Goal: Information Seeking & Learning: Check status

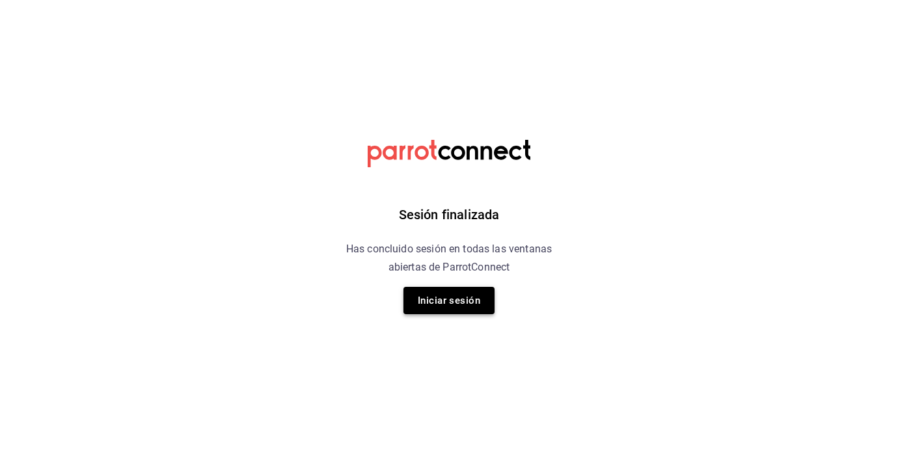
click at [440, 297] on button "Iniciar sesión" at bounding box center [448, 300] width 91 height 27
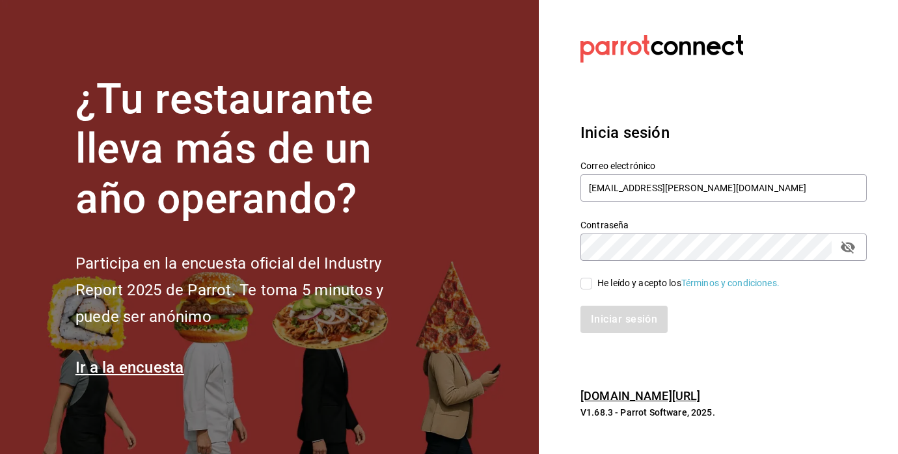
click at [577, 290] on div "Iniciar sesión" at bounding box center [716, 311] width 302 height 43
click at [590, 285] on input "He leído y acepto los Términos y condiciones." at bounding box center [587, 284] width 12 height 12
checkbox input "true"
click at [607, 313] on button "Iniciar sesión" at bounding box center [625, 319] width 89 height 27
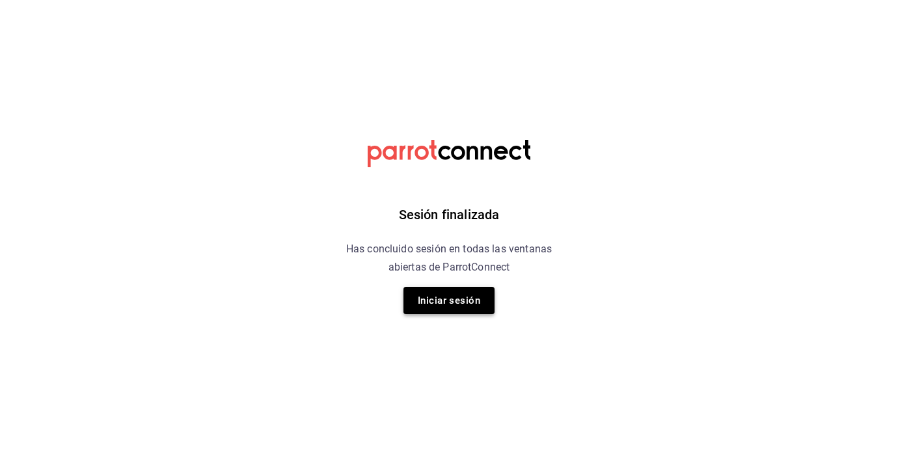
click at [463, 297] on button "Iniciar sesión" at bounding box center [448, 300] width 91 height 27
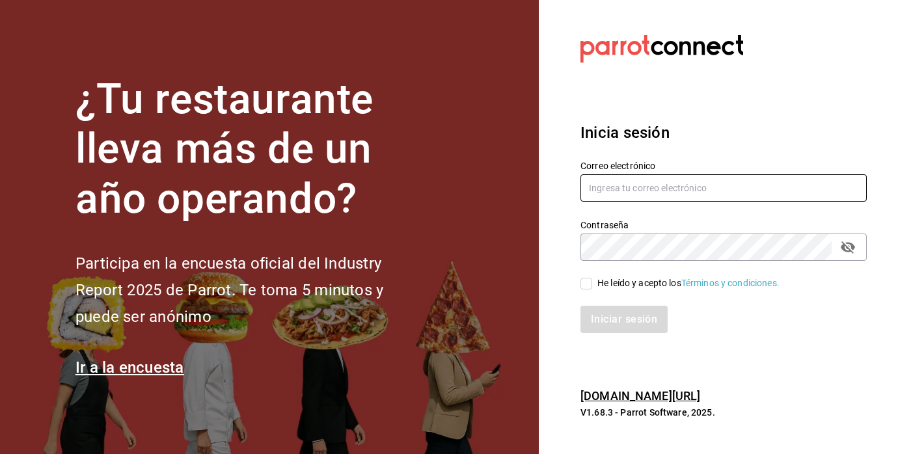
type input "[EMAIL_ADDRESS][PERSON_NAME][DOMAIN_NAME]"
click at [590, 280] on input "He leído y acepto los Términos y condiciones." at bounding box center [587, 284] width 12 height 12
checkbox input "true"
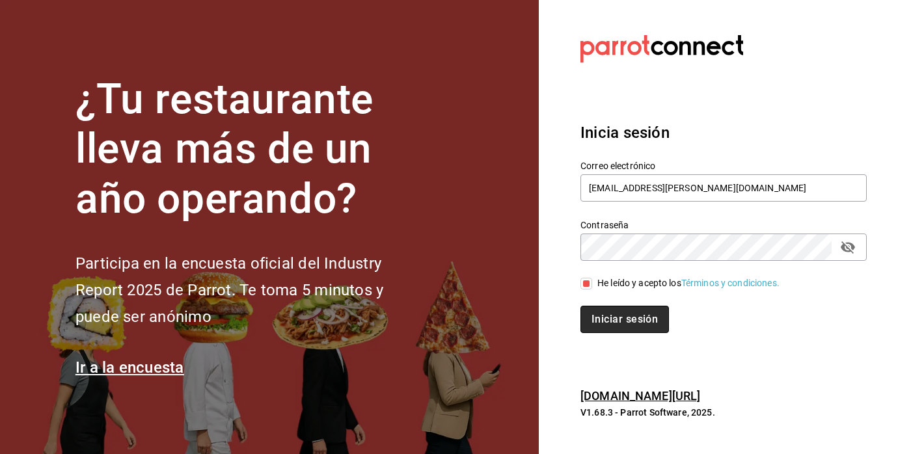
click at [589, 326] on button "Iniciar sesión" at bounding box center [625, 319] width 89 height 27
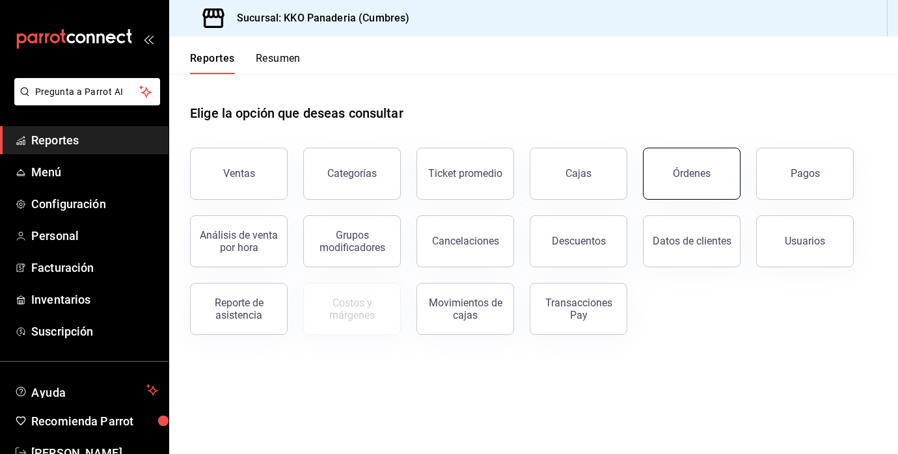
click at [678, 161] on button "Órdenes" at bounding box center [692, 174] width 98 height 52
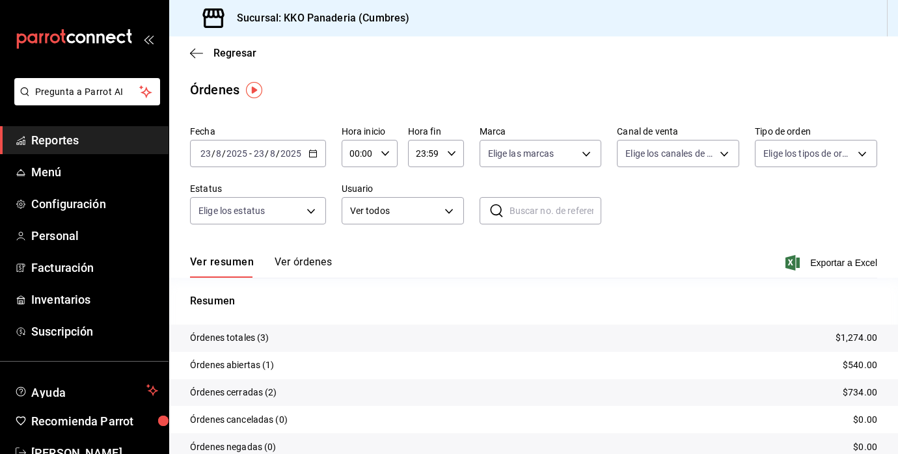
click at [67, 143] on span "Reportes" at bounding box center [94, 140] width 127 height 18
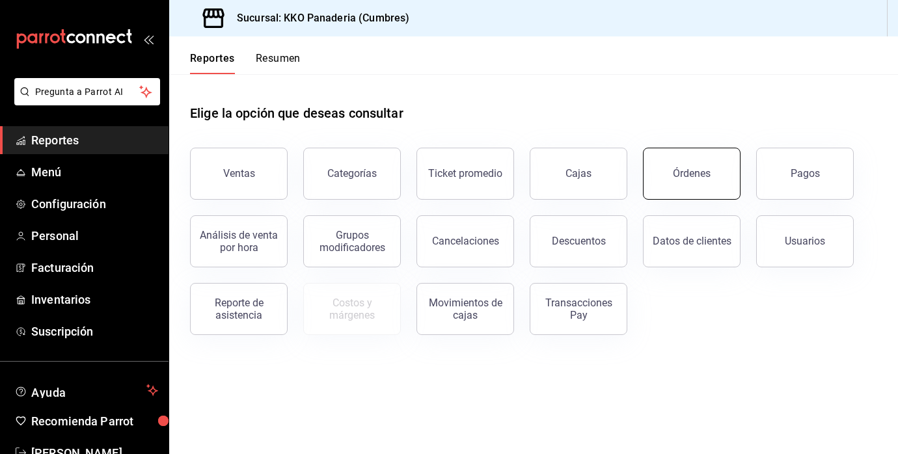
click at [700, 154] on button "Órdenes" at bounding box center [692, 174] width 98 height 52
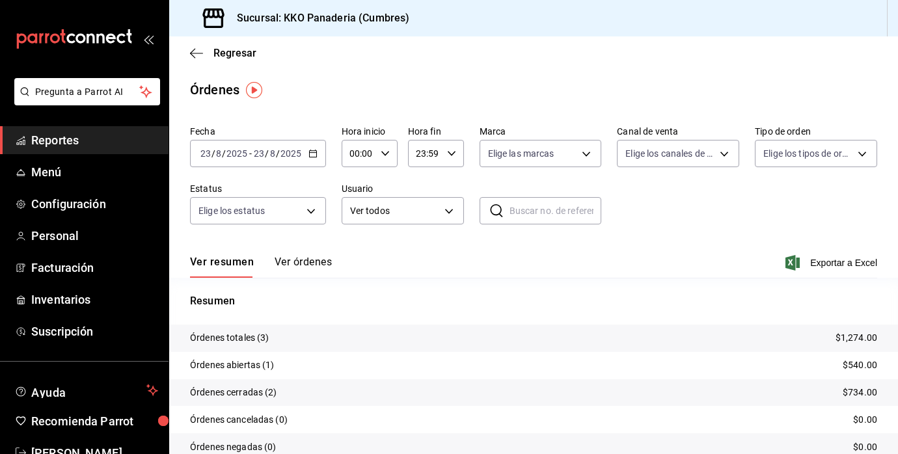
click at [313, 169] on div "Fecha 2025-08-23 23 / 8 / 2025 - 2025-08-23 23 / 8 / 2025 Hora inicio 00:00 Hor…" at bounding box center [533, 180] width 687 height 120
click at [313, 159] on div "2025-08-23 23 / 8 / 2025 - 2025-08-23 23 / 8 / 2025" at bounding box center [258, 153] width 136 height 27
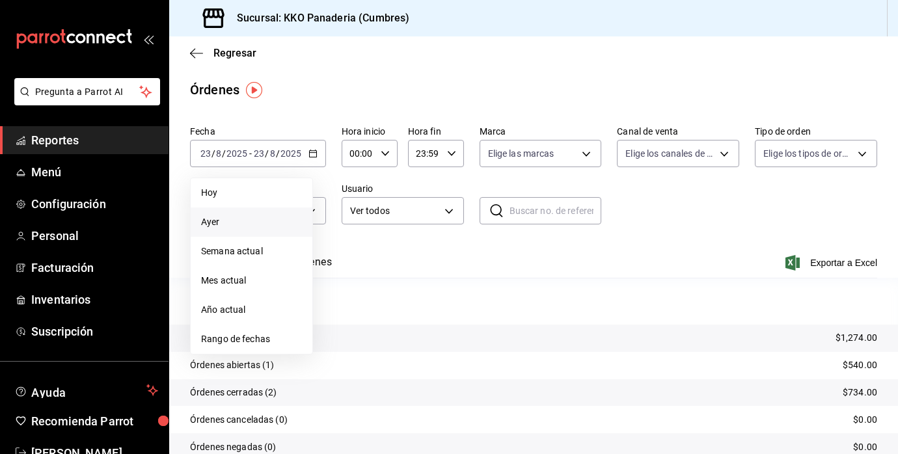
click at [221, 217] on span "Ayer" at bounding box center [251, 222] width 101 height 14
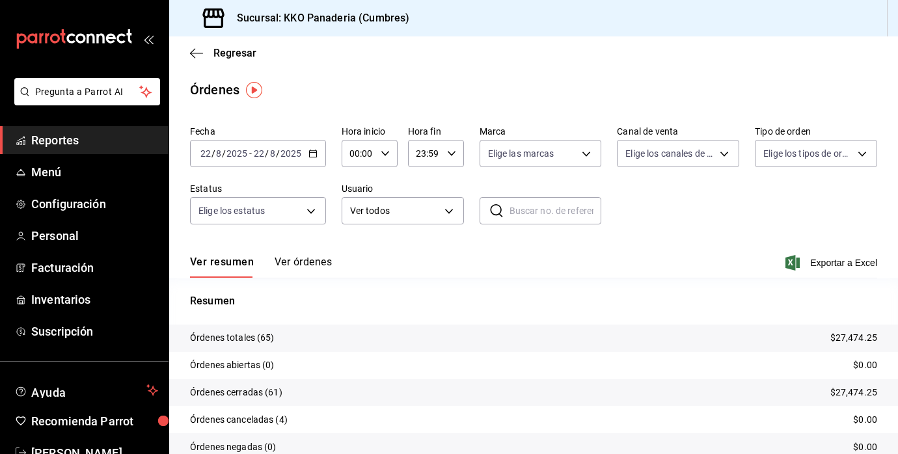
click at [68, 141] on span "Reportes" at bounding box center [94, 140] width 127 height 18
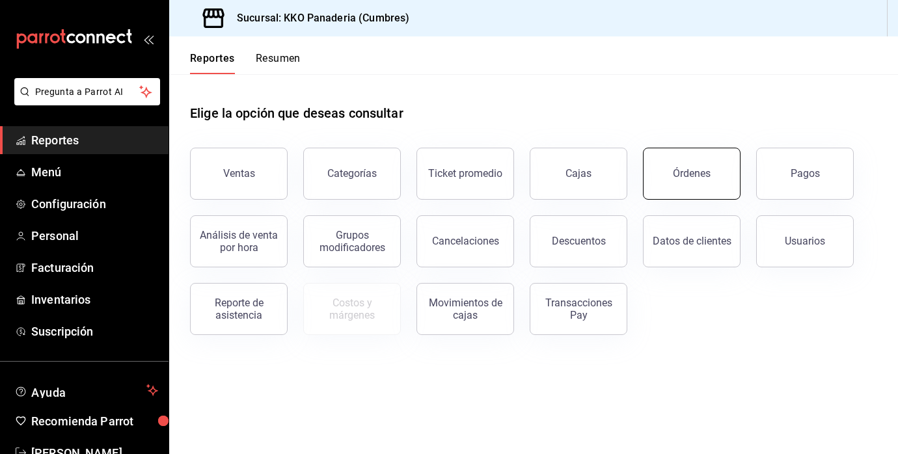
click at [692, 188] on button "Órdenes" at bounding box center [692, 174] width 98 height 52
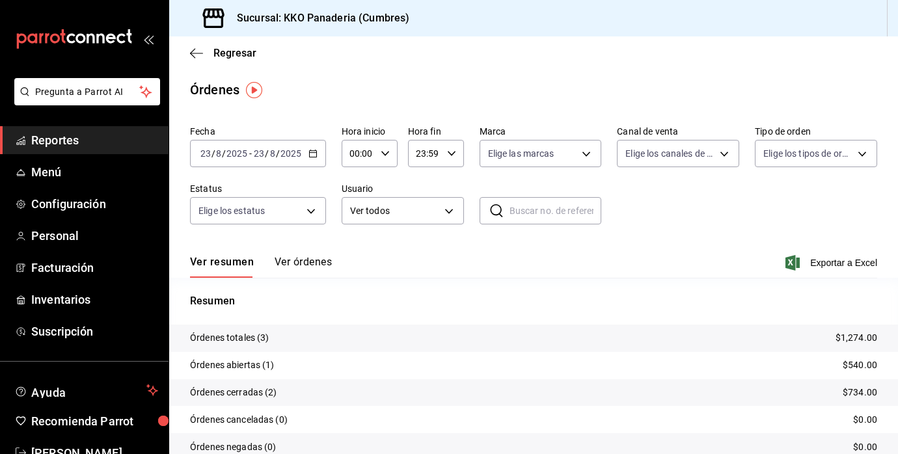
click at [62, 141] on span "Reportes" at bounding box center [94, 140] width 127 height 18
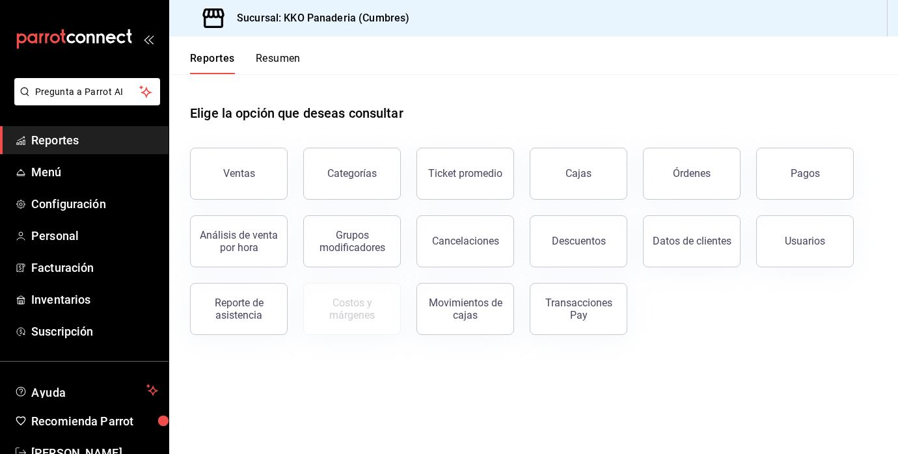
click at [679, 208] on div "Datos de clientes" at bounding box center [683, 234] width 113 height 68
click at [689, 169] on div "Órdenes" at bounding box center [692, 173] width 38 height 12
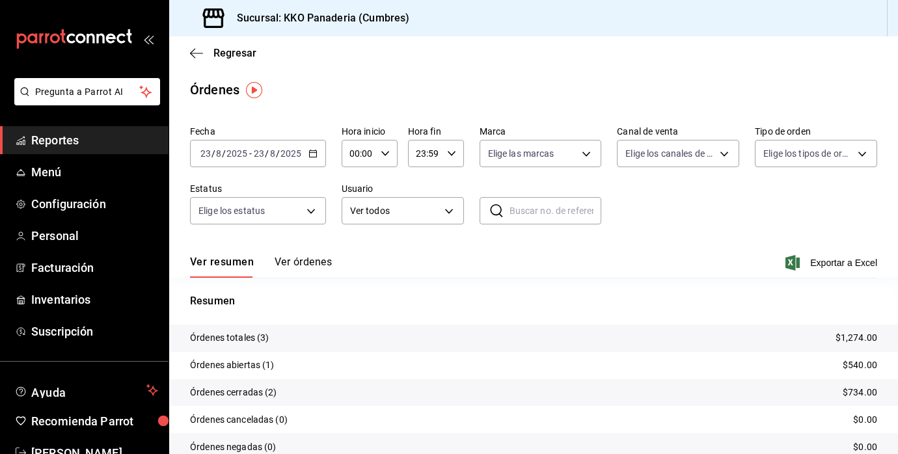
click at [72, 141] on span "Reportes" at bounding box center [94, 140] width 127 height 18
